Goal: Information Seeking & Learning: Learn about a topic

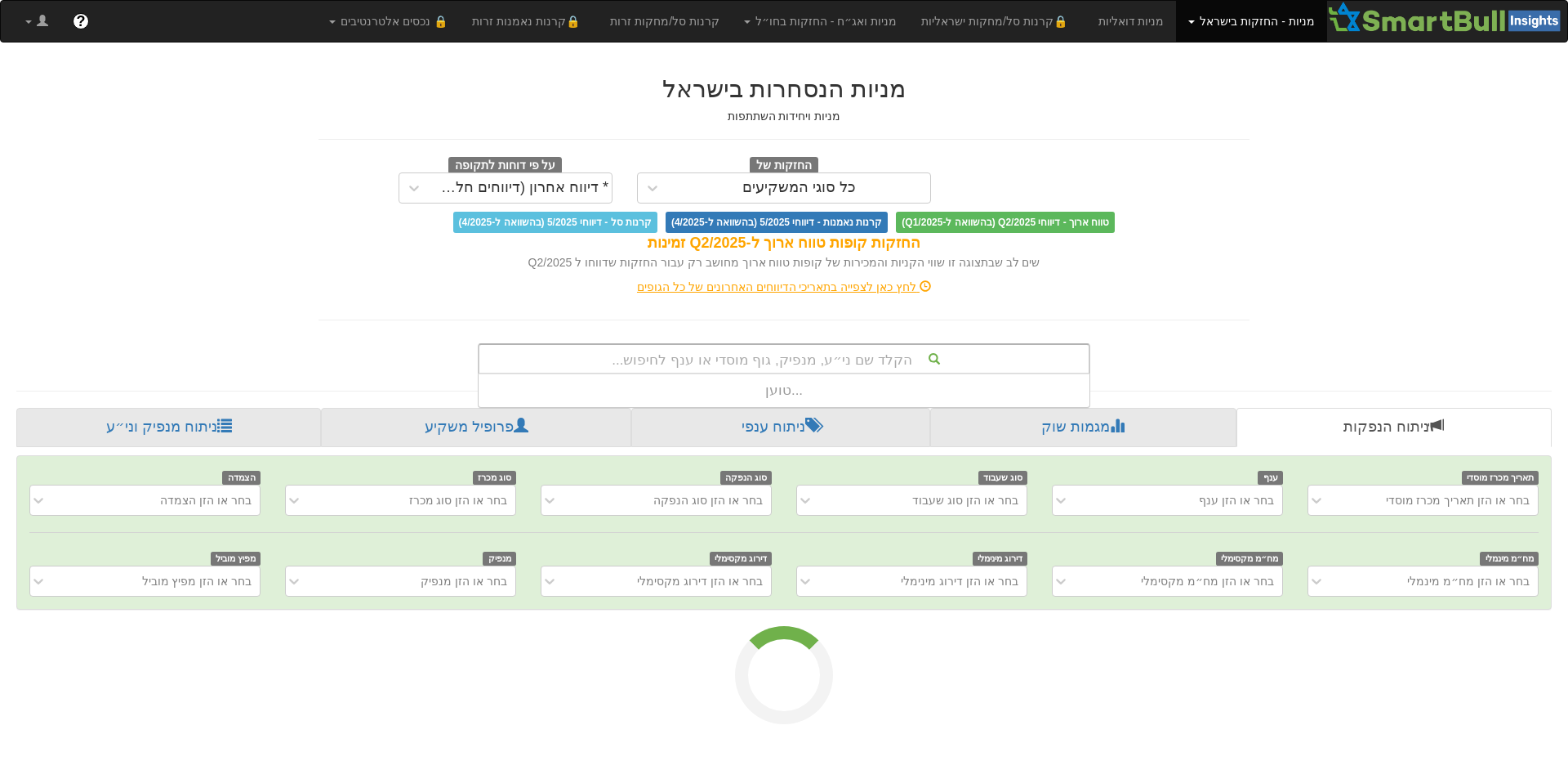
click at [1048, 343] on div "הקלד שם ני״ע, מנפיק, גוף מוסדי או ענף לחיפוש..." at bounding box center [784, 359] width 613 height 31
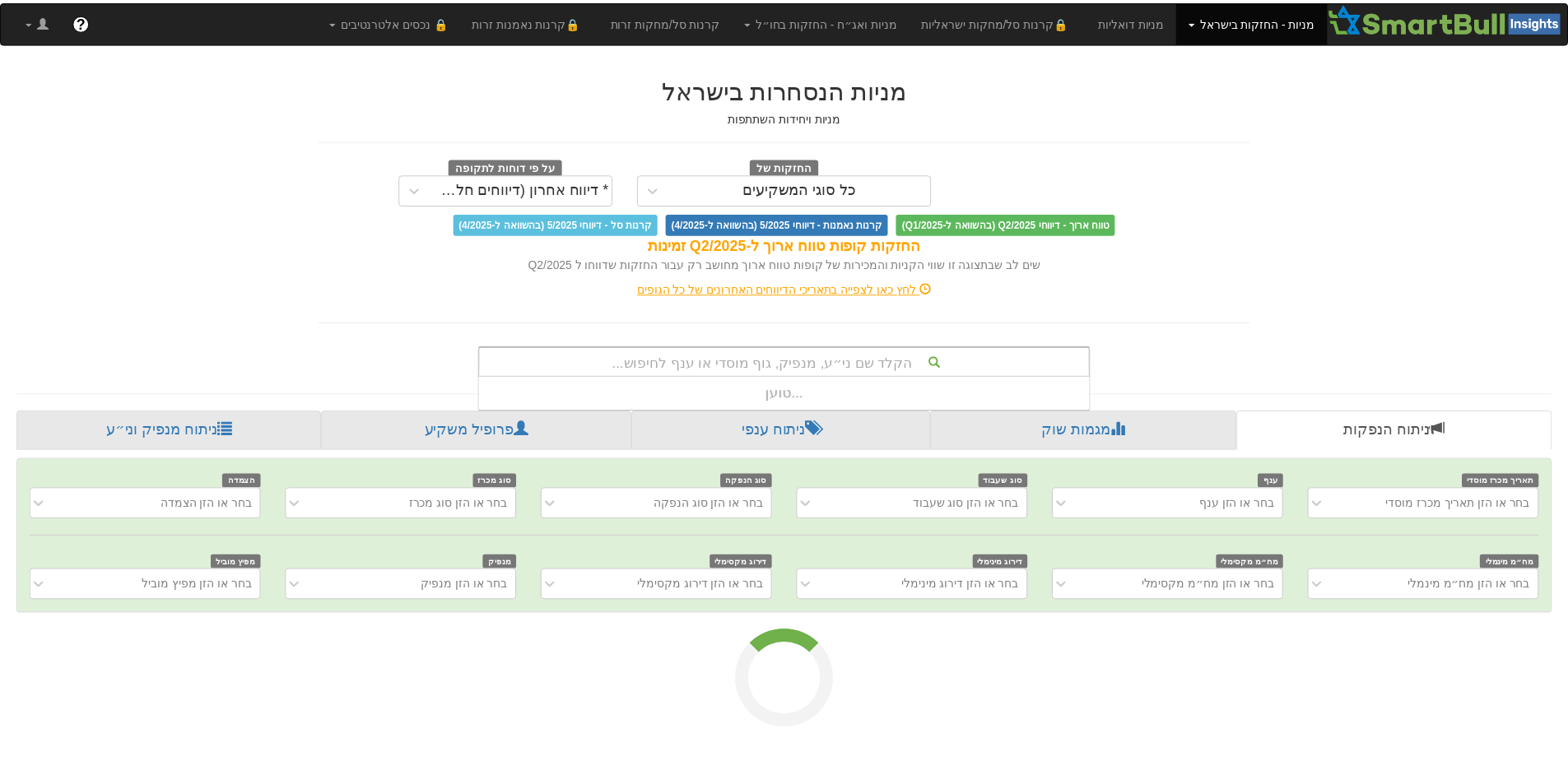
scroll to position [33, 0]
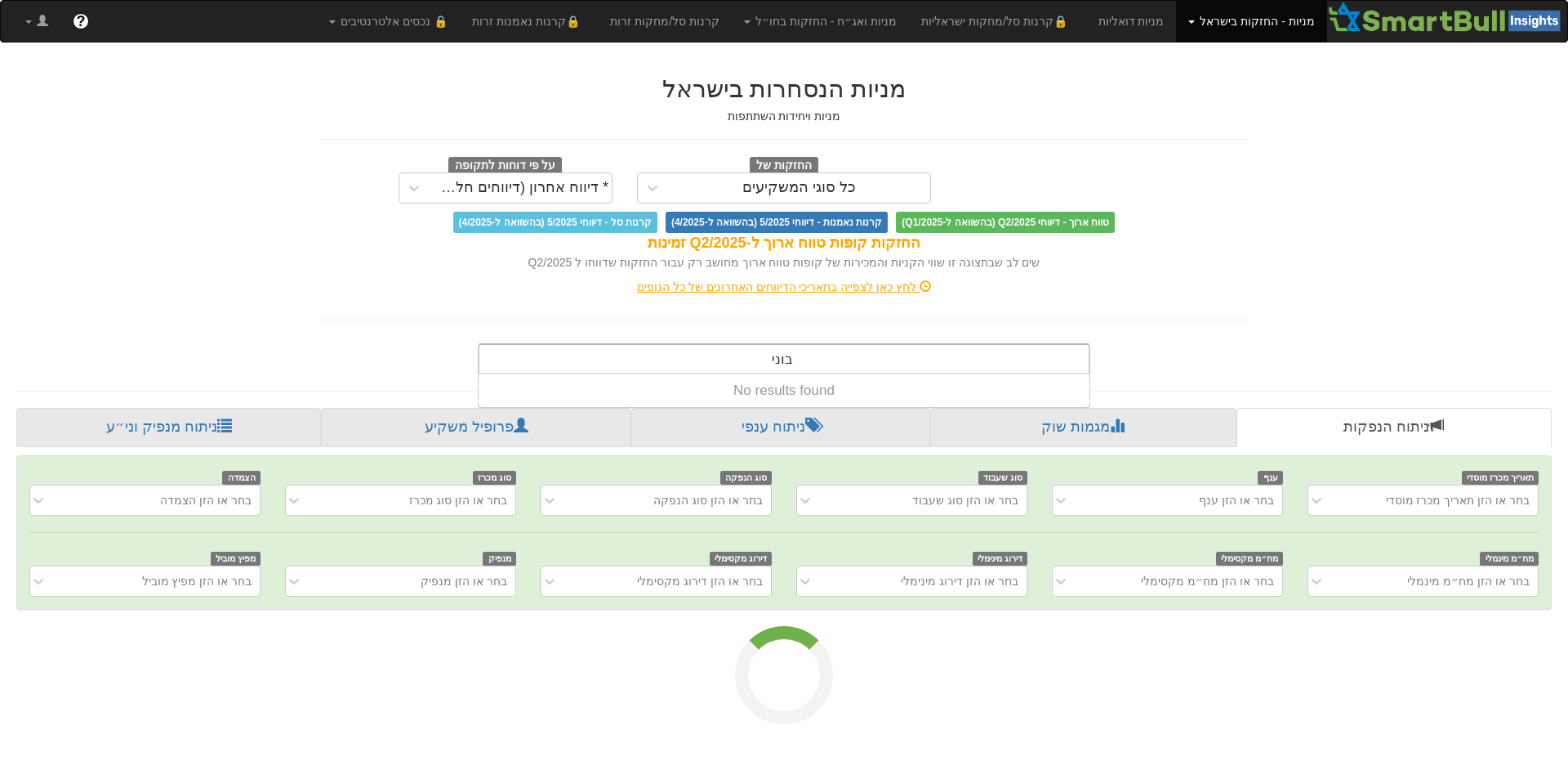
type input "בוני ת"
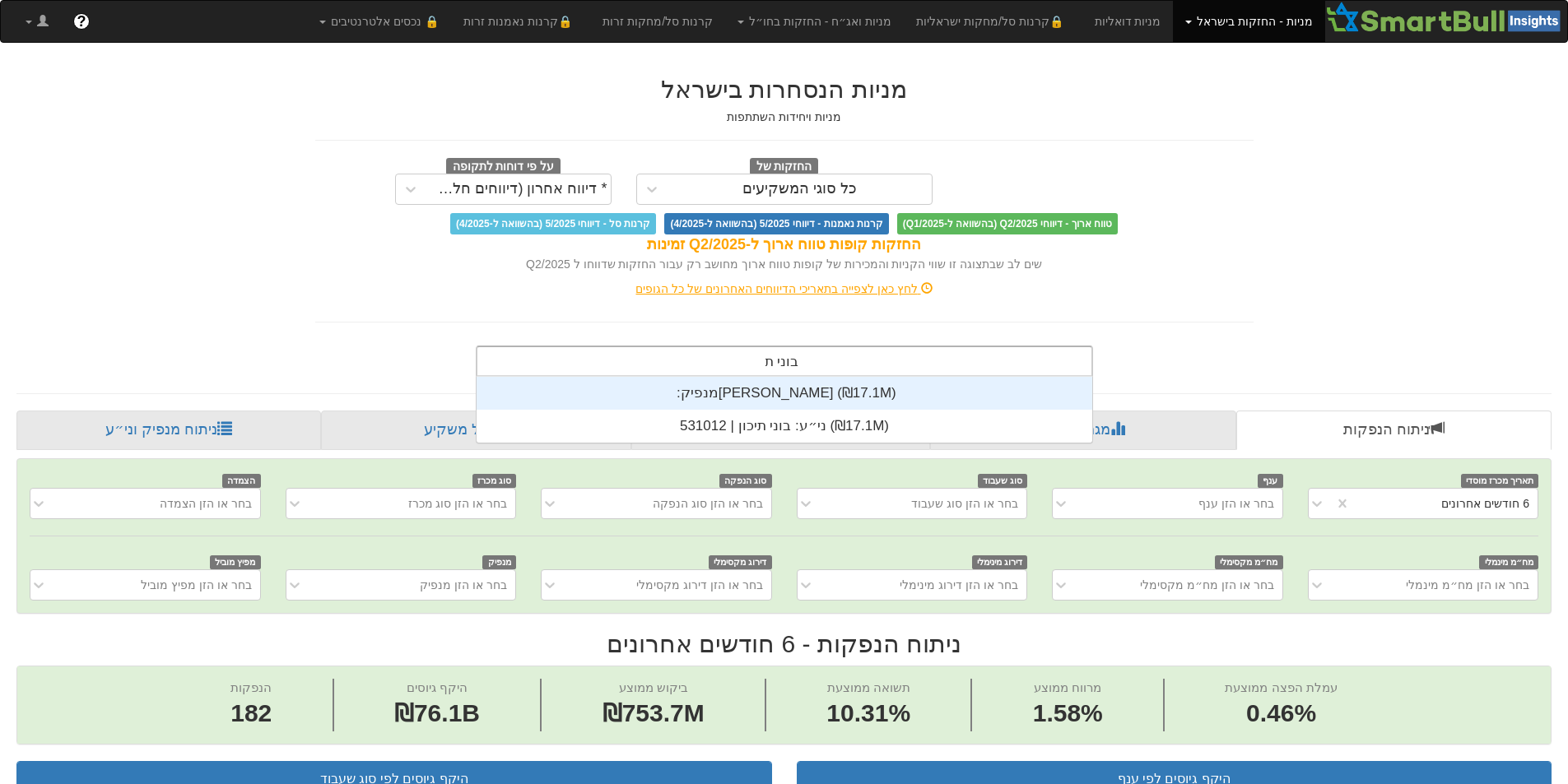
scroll to position [0, 0]
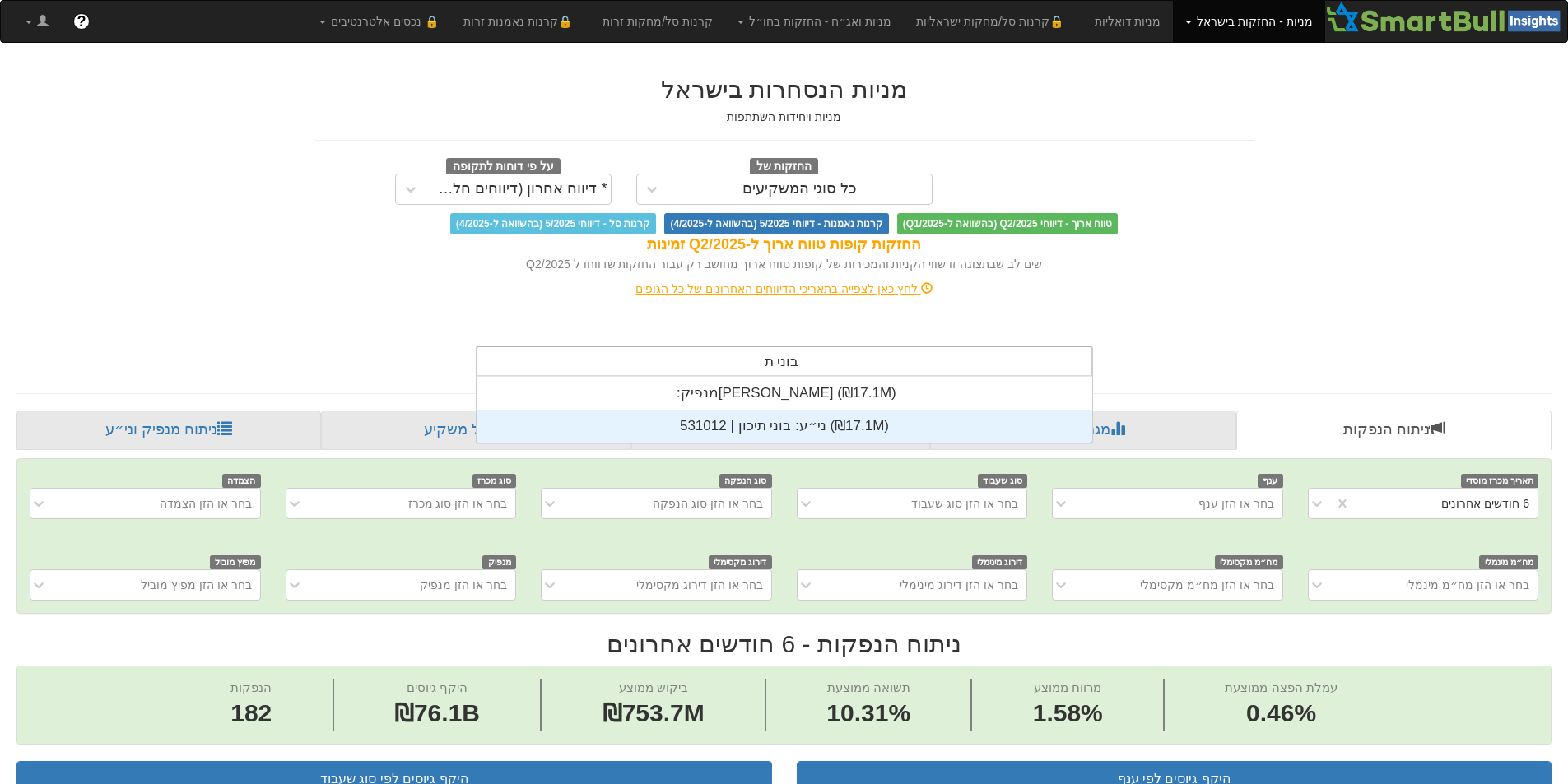
click at [922, 428] on div "ני״ע: ‏בוני תיכון | 531012 ‎(₪17.1M)‎" at bounding box center [784, 426] width 615 height 33
